Goal: Information Seeking & Learning: Understand process/instructions

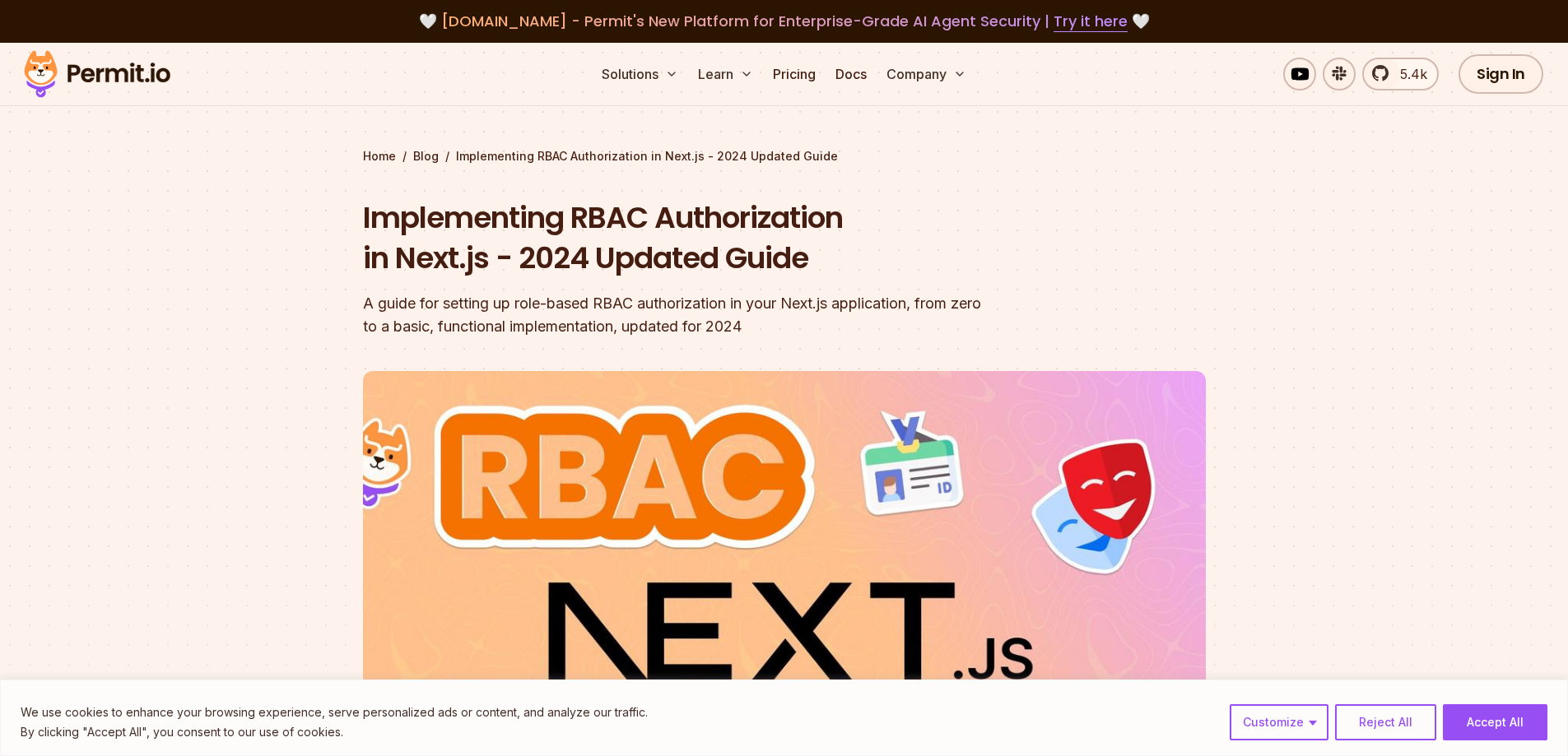
click at [1096, 230] on header "Implementing RBAC Authorization in Next.js - 2024 Updated Guide A guide for set…" at bounding box center [785, 564] width 843 height 735
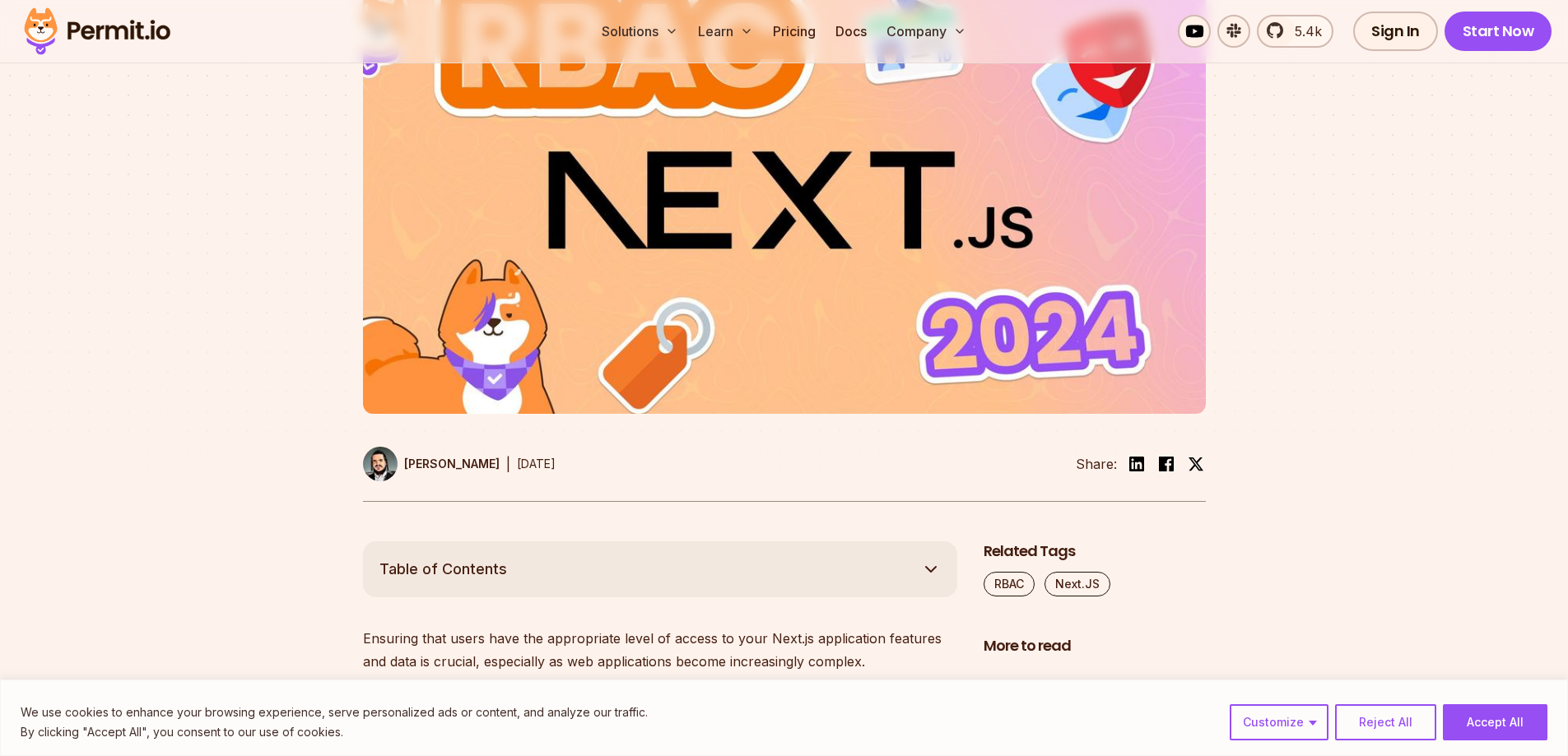
scroll to position [576, 0]
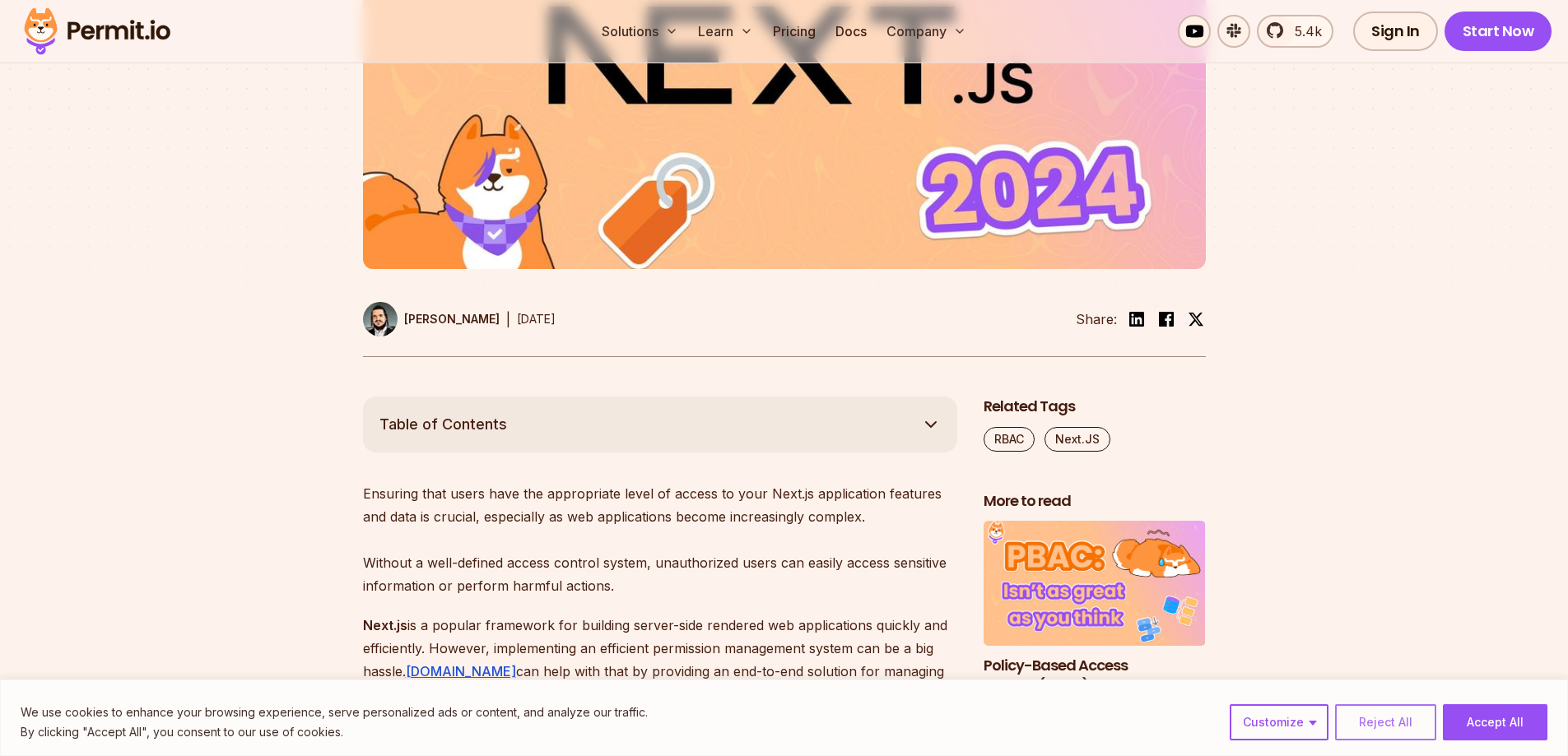
click at [1412, 735] on button "Reject All" at bounding box center [1386, 722] width 102 height 36
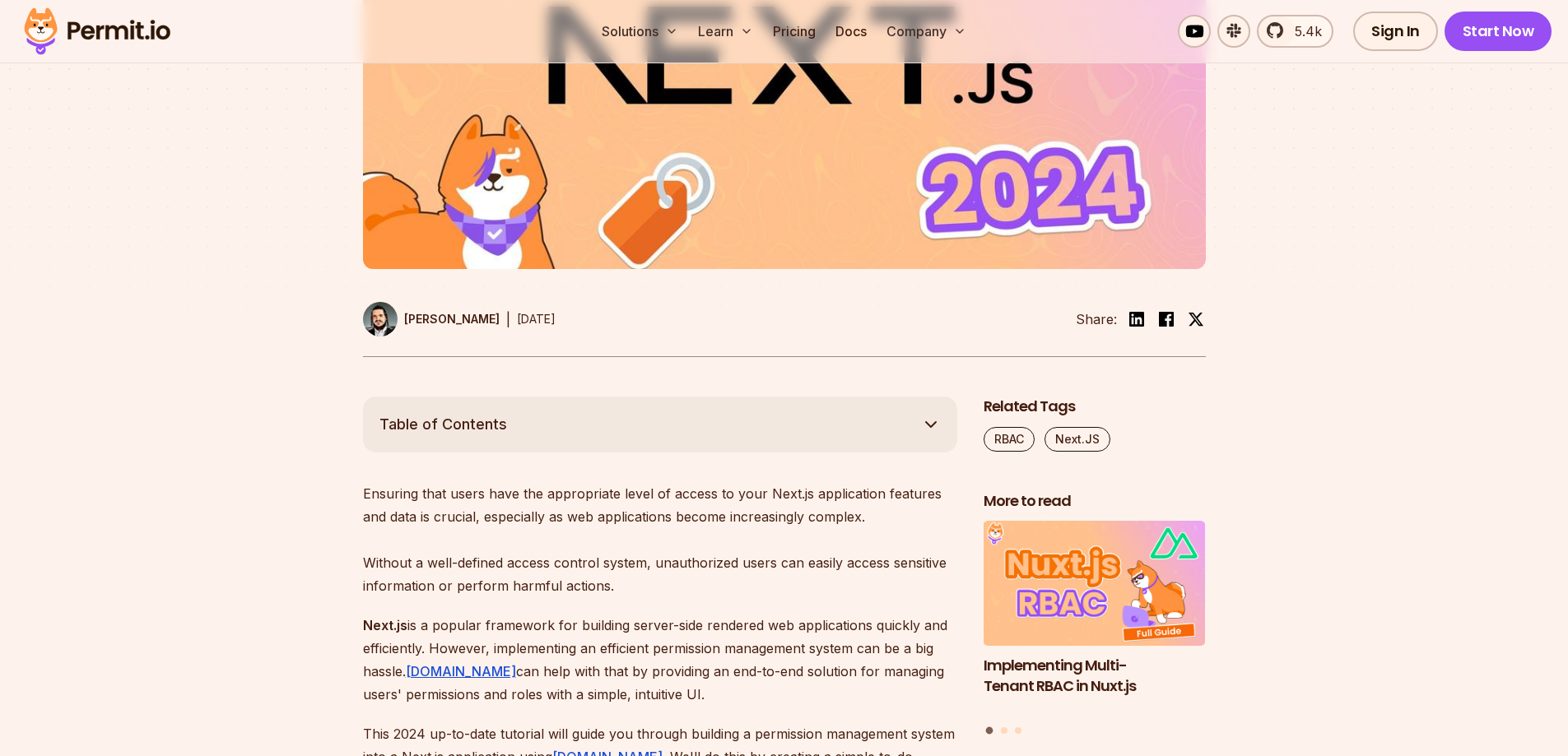
click at [616, 527] on p "Ensuring that users have the appropriate level of access to your Next.js applic…" at bounding box center [661, 539] width 594 height 115
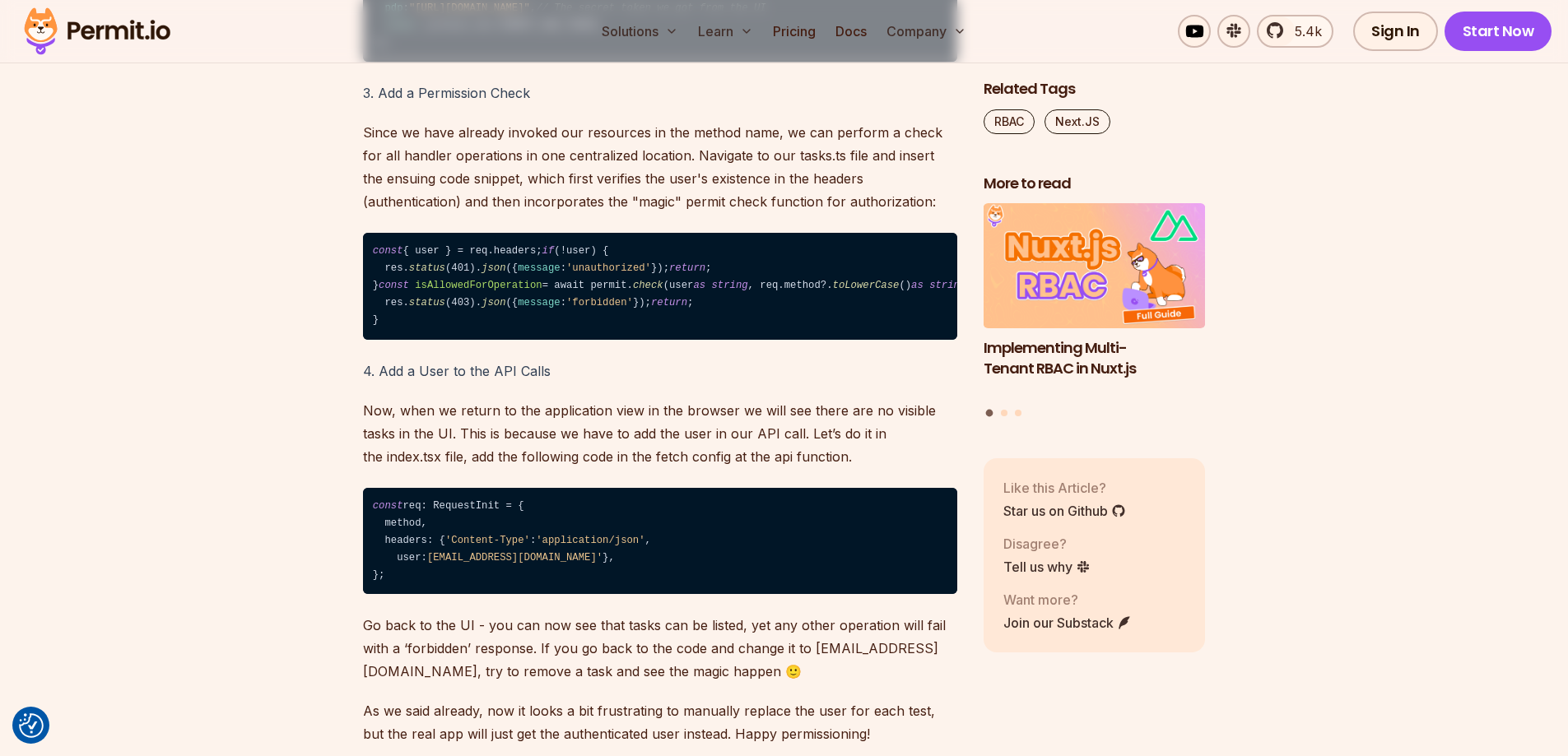
scroll to position [8310, 0]
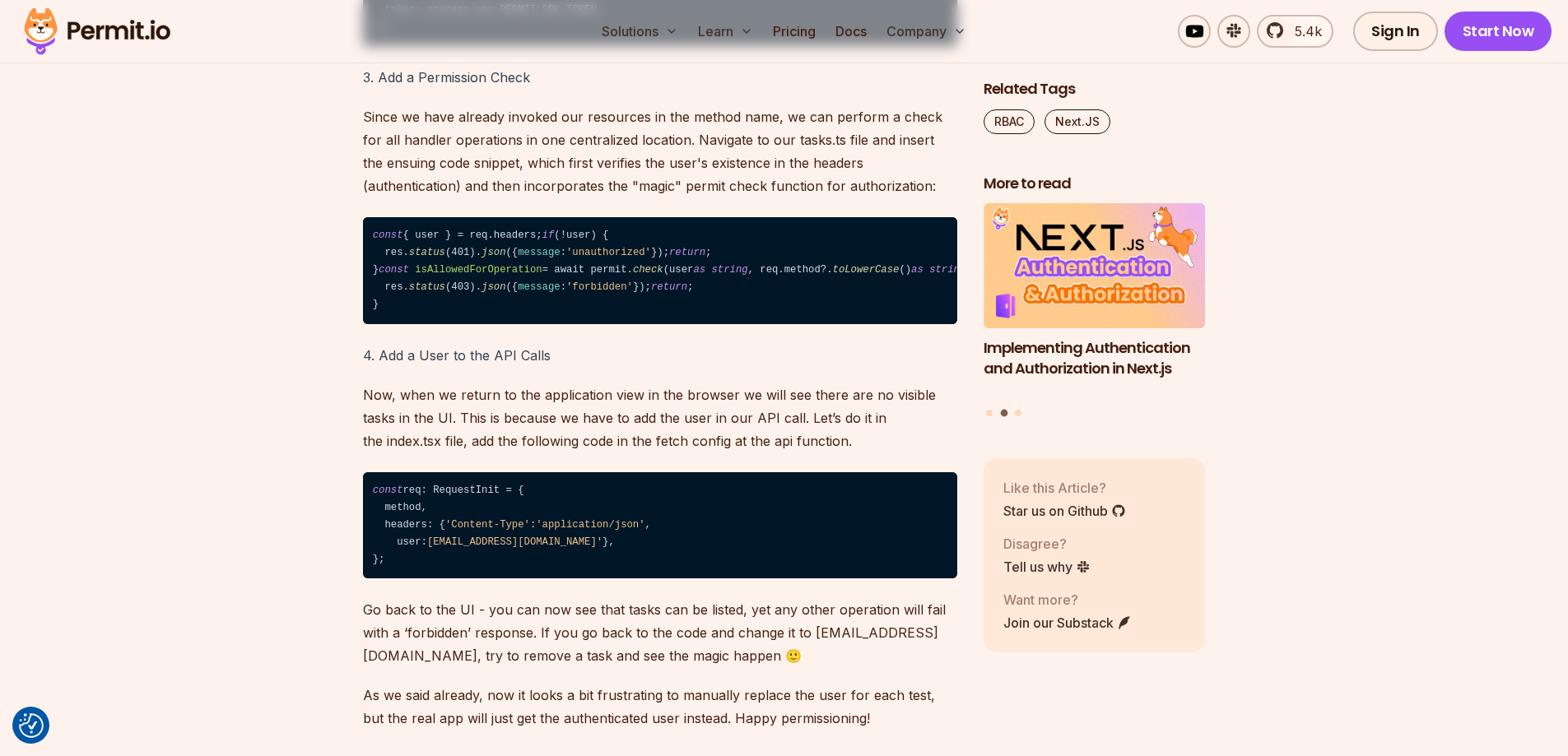
click at [534, 197] on p "Since we have already invoked our resources in the method name, we can perform …" at bounding box center [661, 151] width 594 height 92
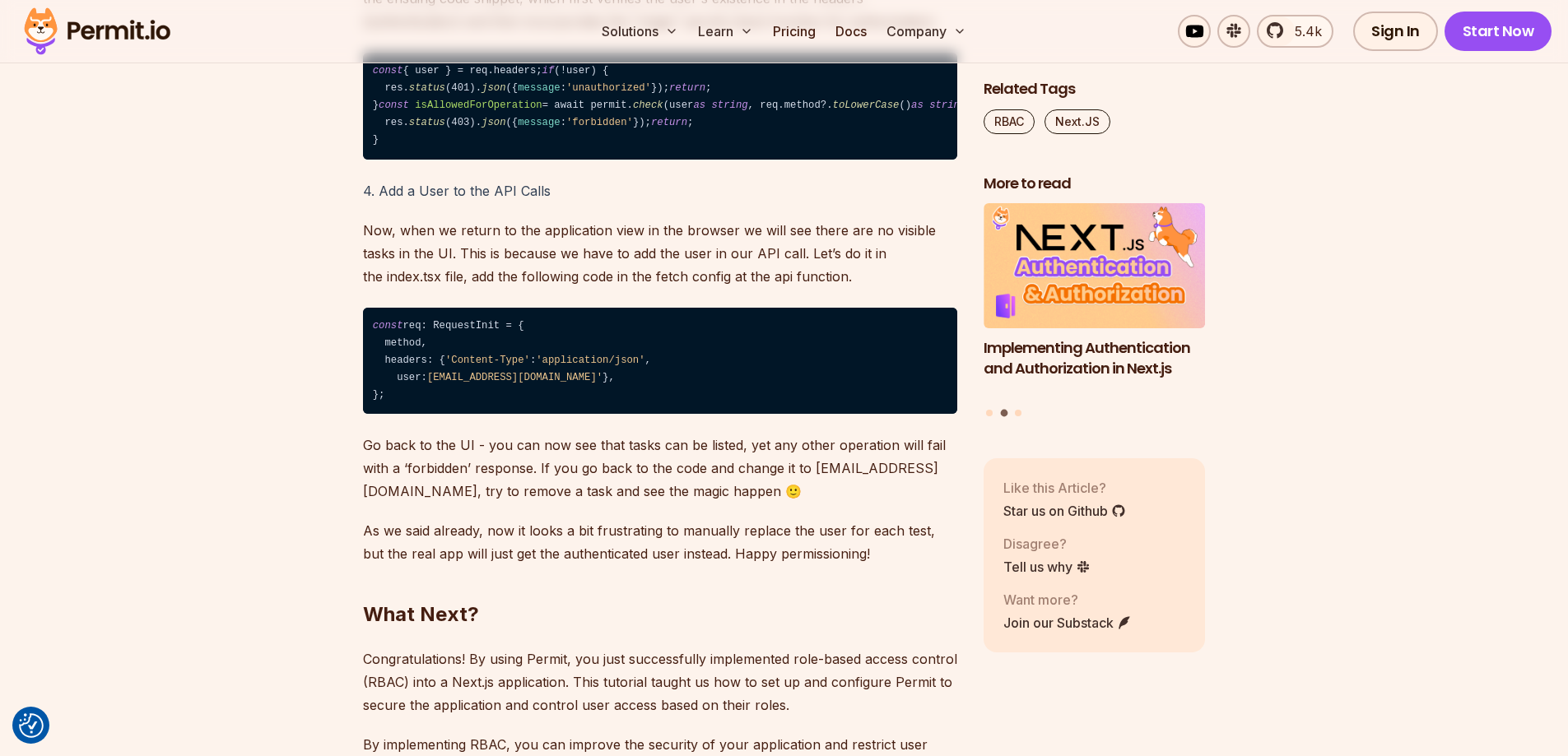
scroll to position [8557, 0]
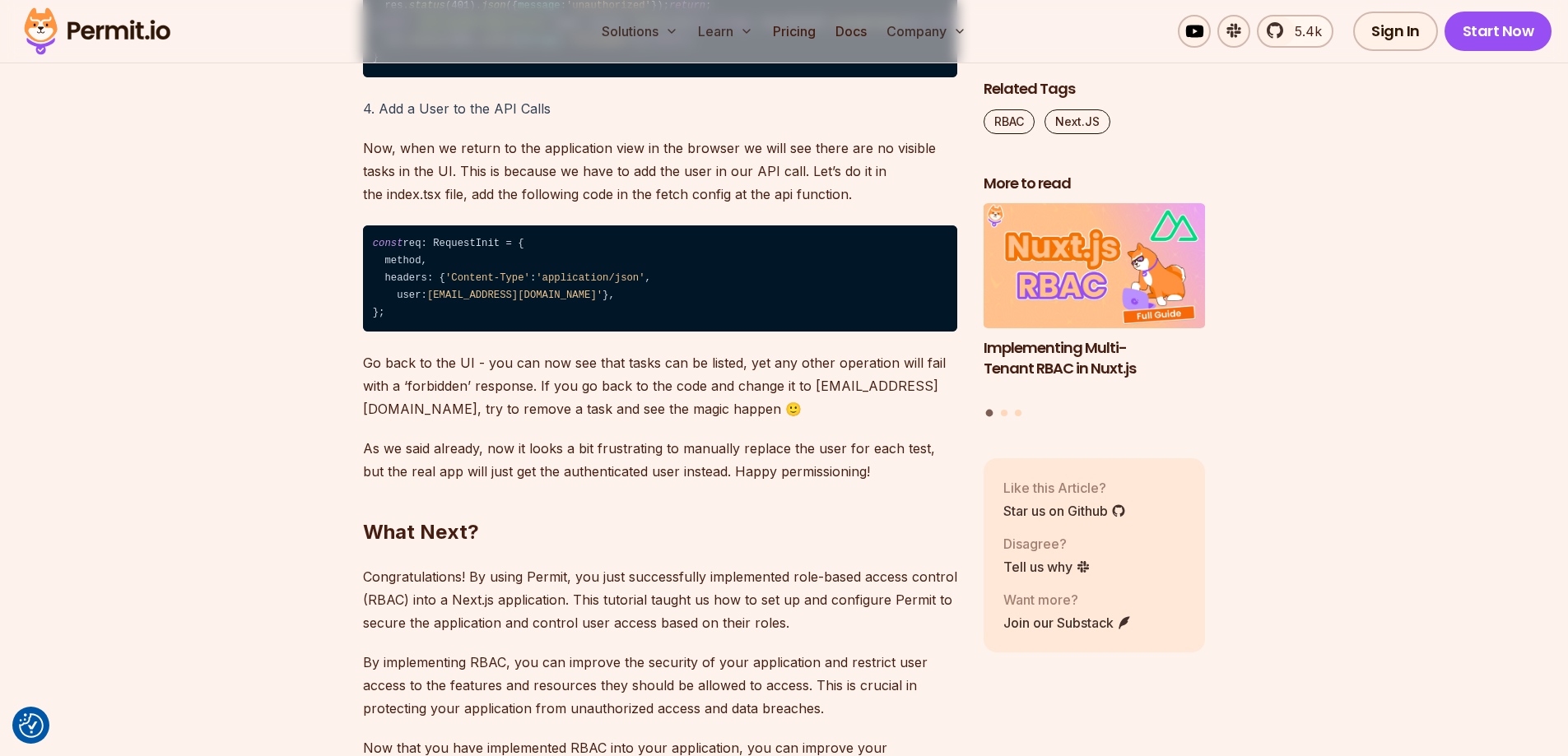
drag, startPoint x: 416, startPoint y: 527, endPoint x: 182, endPoint y: 493, distance: 236.5
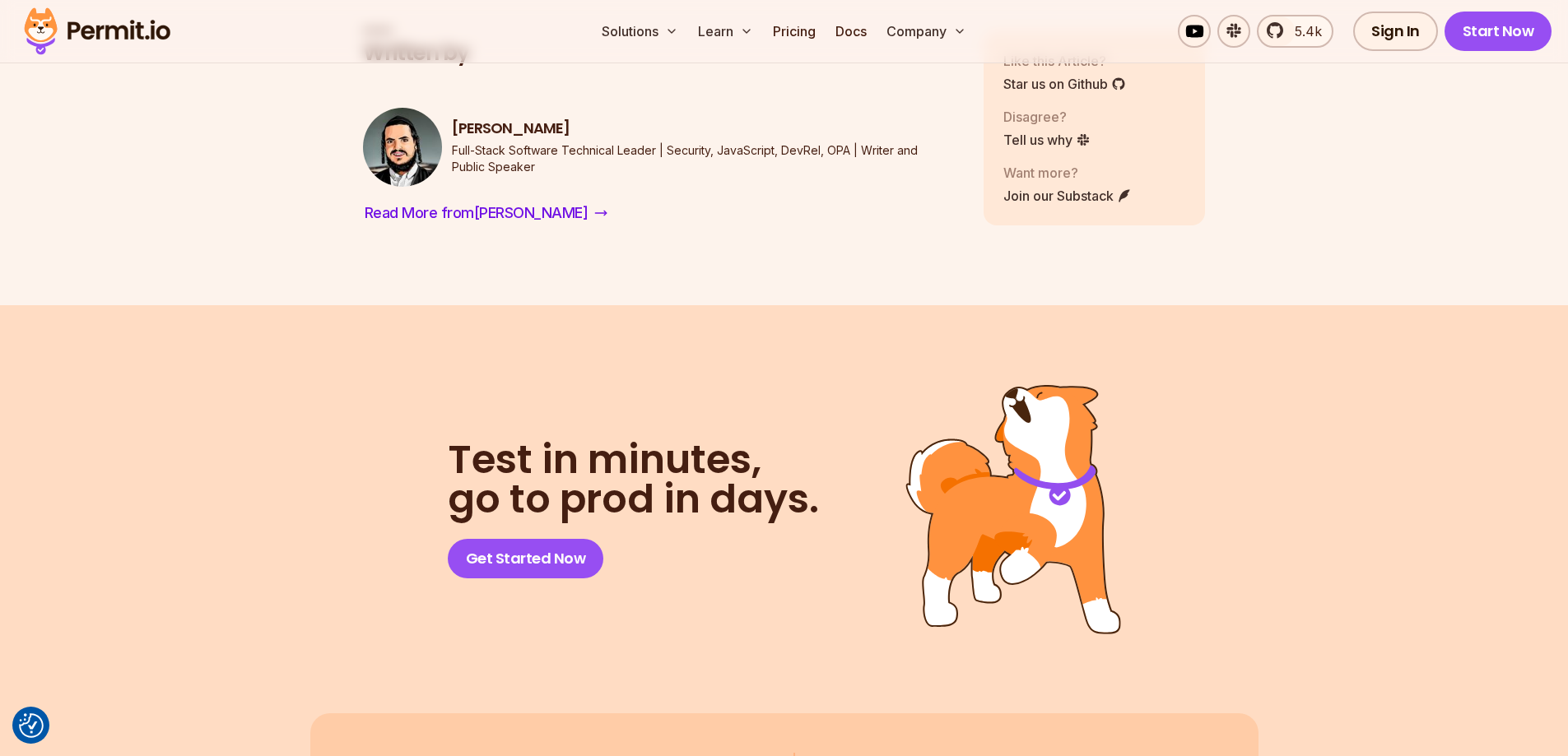
scroll to position [9791, 0]
